Goal: Transaction & Acquisition: Subscribe to service/newsletter

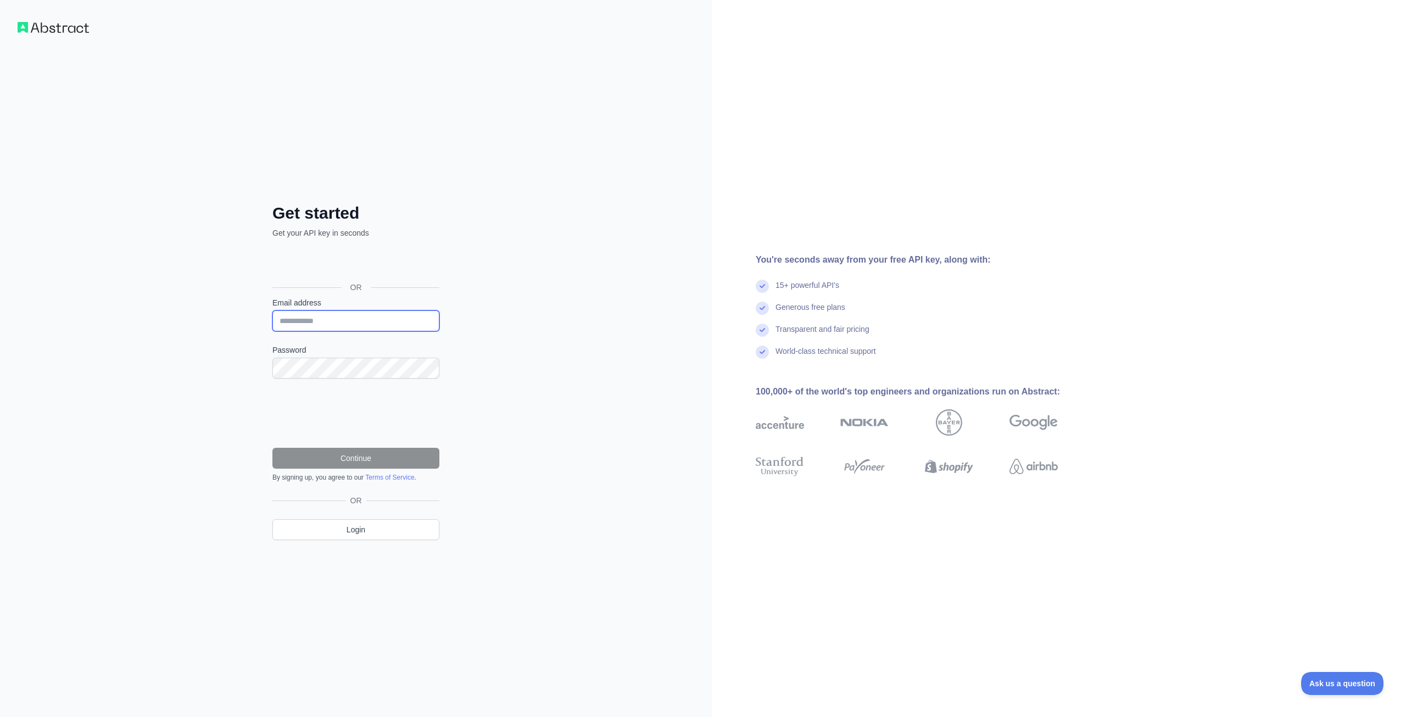
click at [306, 315] on input "Email address" at bounding box center [355, 320] width 167 height 21
type input "**********"
click at [353, 460] on button "Continue" at bounding box center [355, 458] width 167 height 21
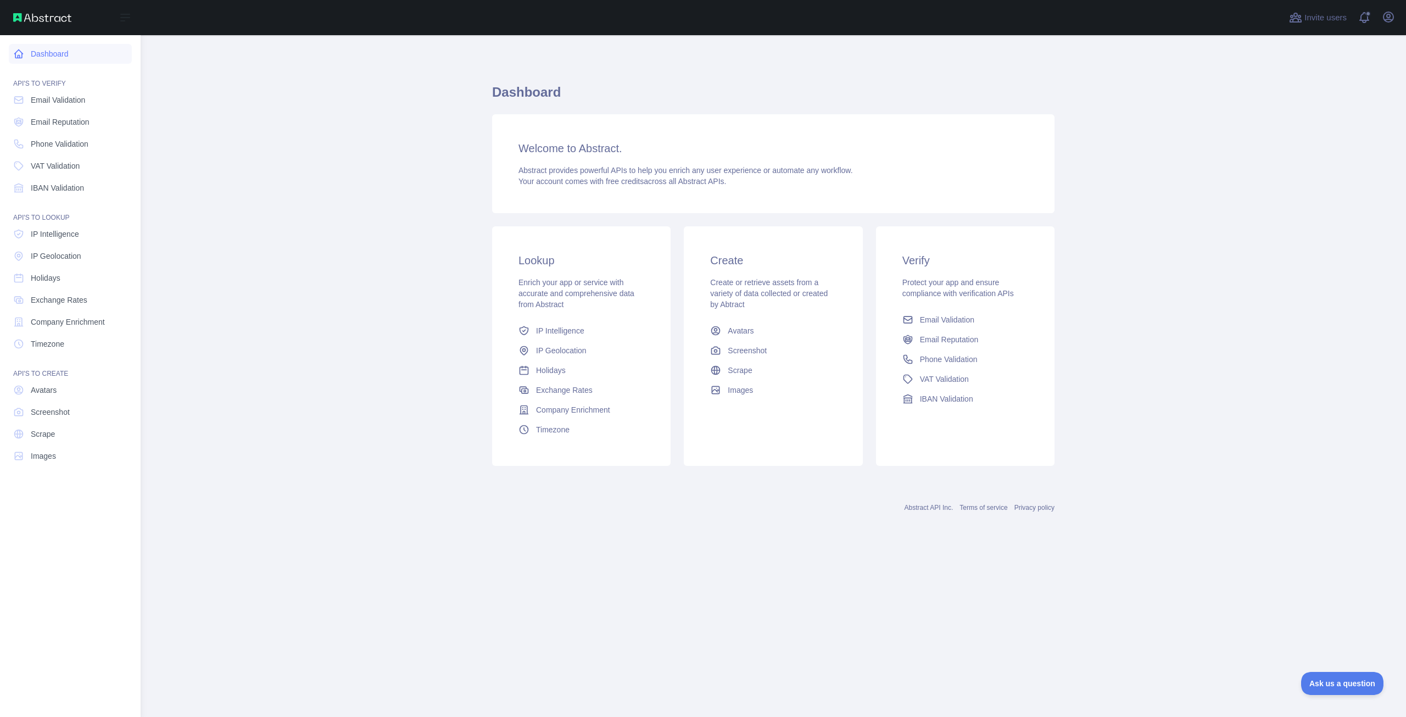
click at [51, 59] on link "Dashboard" at bounding box center [70, 54] width 123 height 20
click at [52, 141] on span "Phone Validation" at bounding box center [60, 143] width 58 height 11
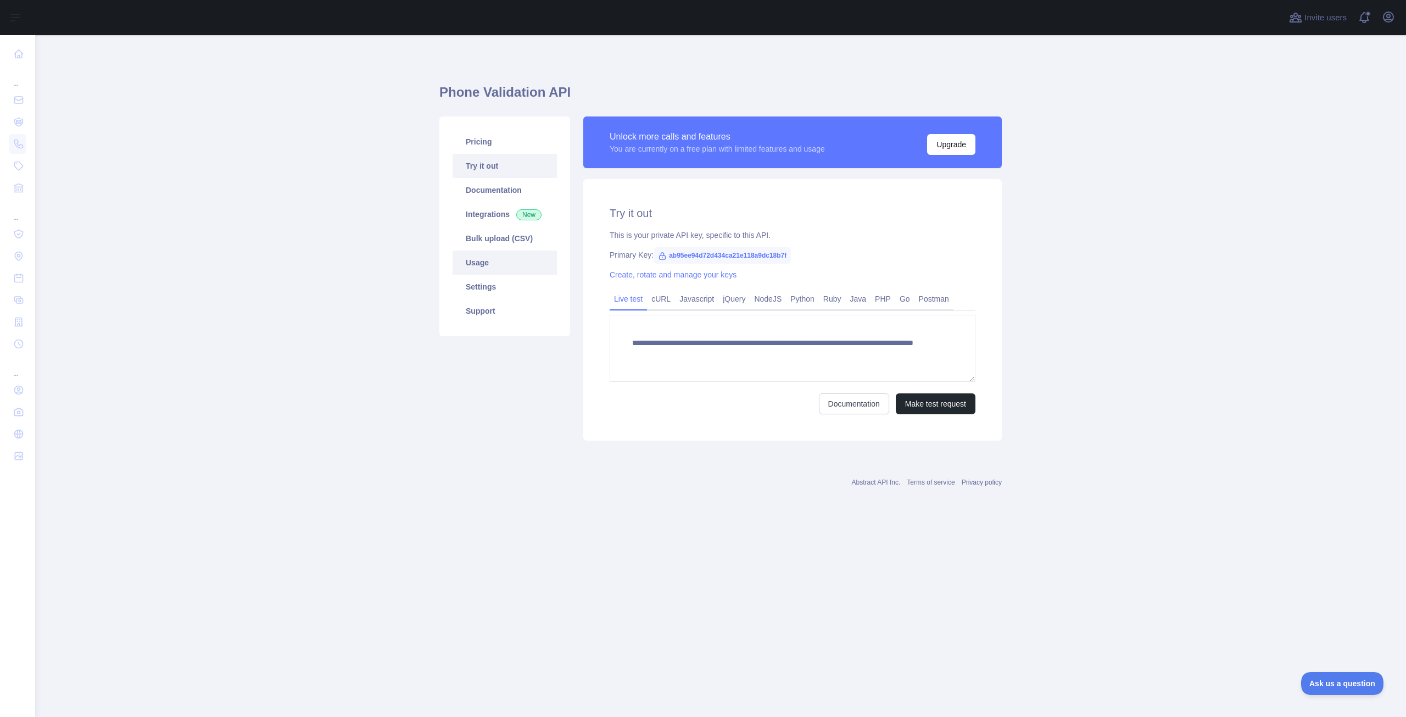
click at [485, 271] on link "Usage" at bounding box center [504, 262] width 104 height 24
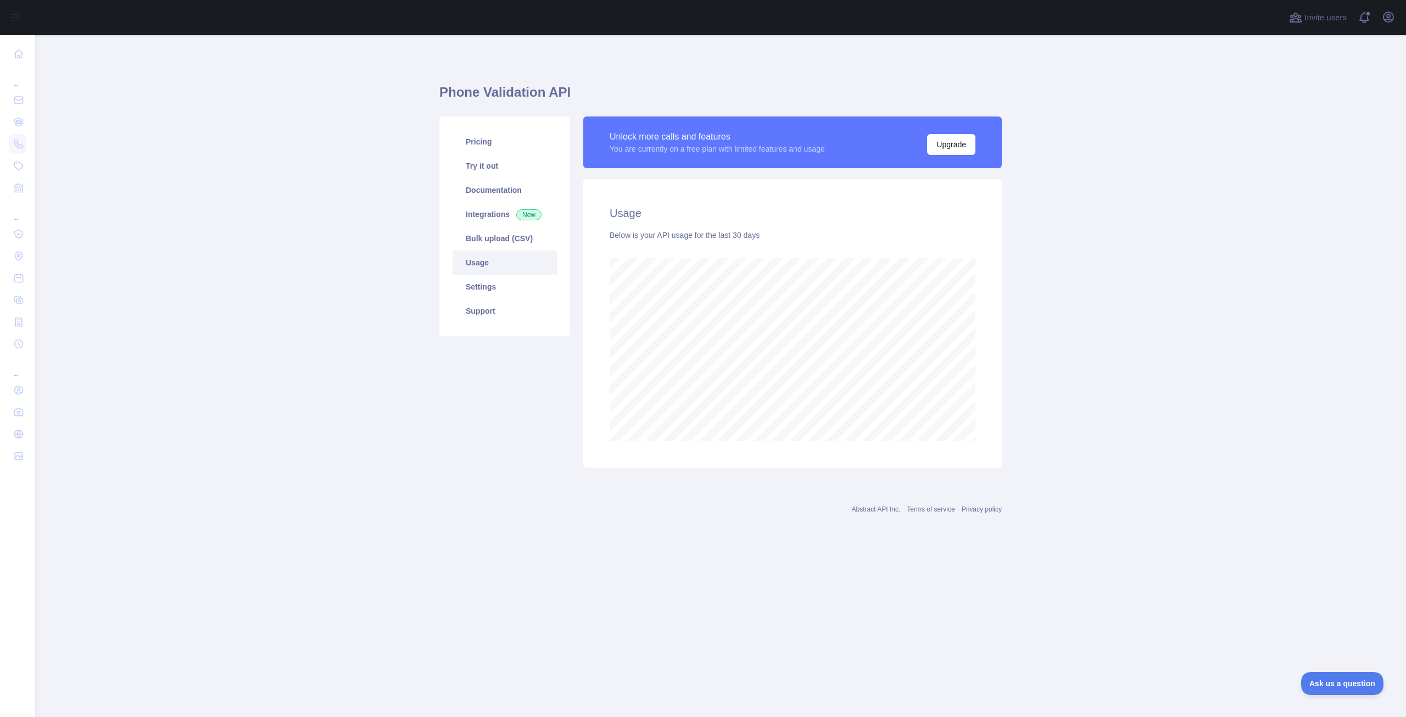
scroll to position [681, 1371]
click at [495, 286] on link "Settings" at bounding box center [504, 287] width 104 height 24
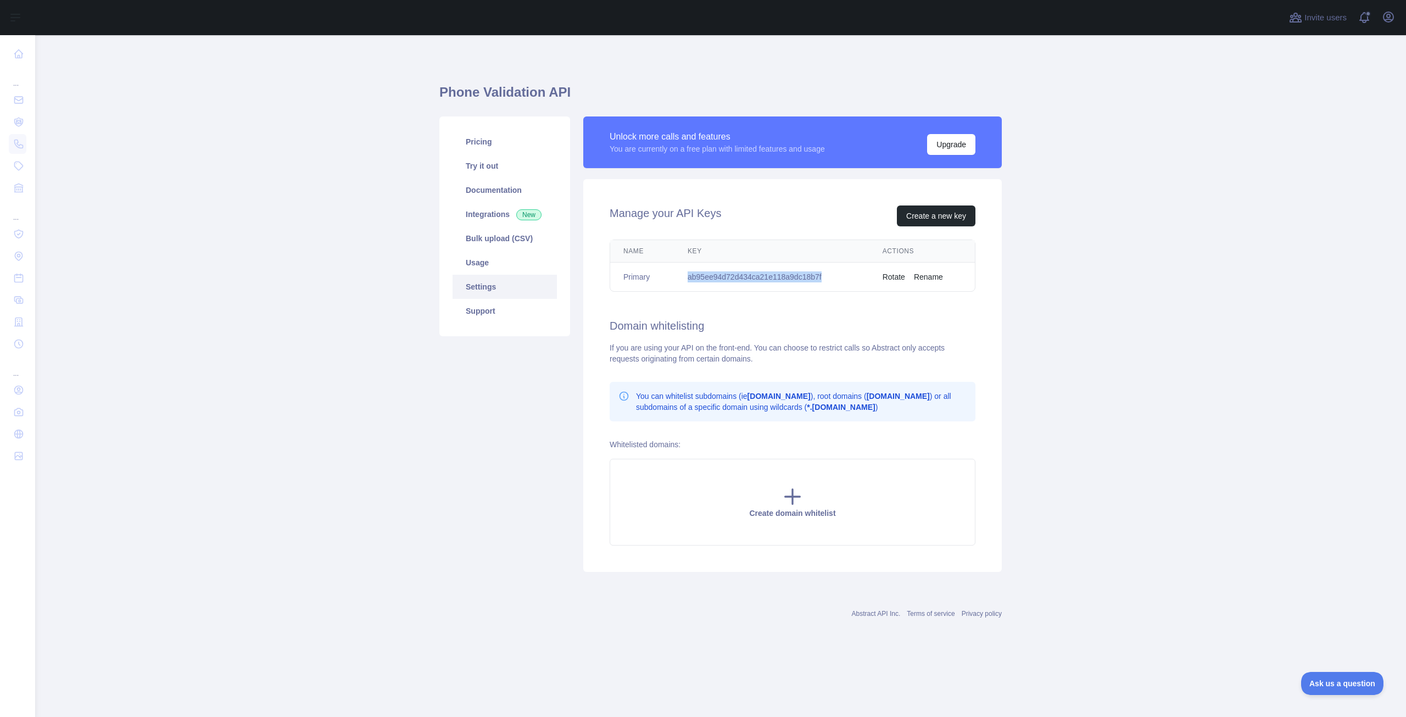
drag, startPoint x: 824, startPoint y: 278, endPoint x: 682, endPoint y: 283, distance: 142.3
click at [682, 283] on td "ab95ee94d72d434ca21e118a9dc18b7f" at bounding box center [771, 276] width 195 height 29
copy td "ab95ee94d72d434ca21e118a9dc18b7f"
click at [488, 144] on link "Pricing" at bounding box center [504, 142] width 104 height 24
